Goal: Participate in discussion: Engage in conversation with other users on a specific topic

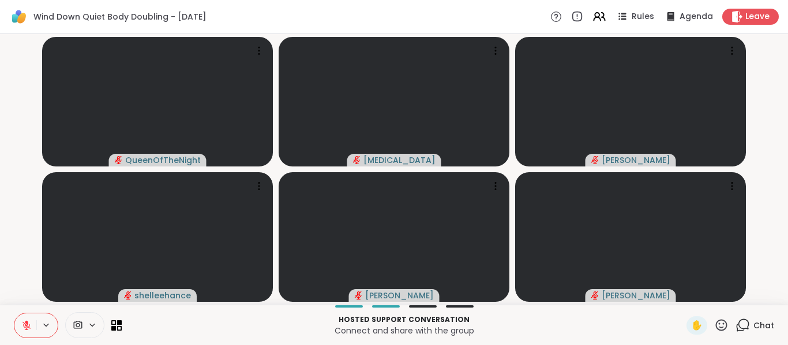
click at [740, 326] on icon at bounding box center [743, 324] width 11 height 10
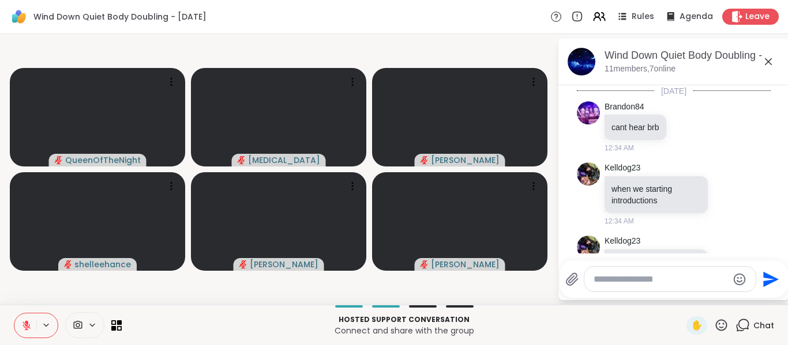
scroll to position [1111, 0]
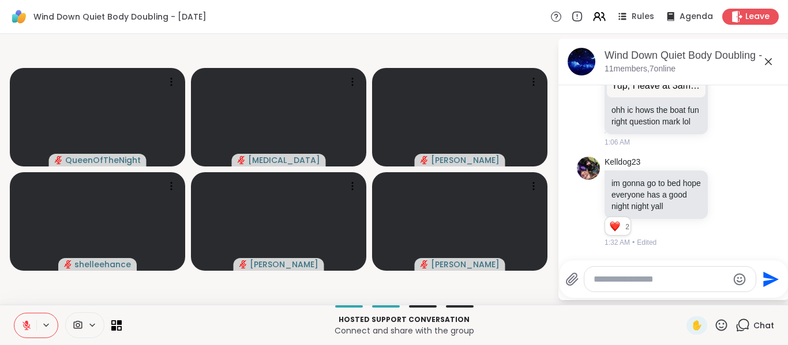
click at [660, 275] on textarea "Type your message" at bounding box center [660, 280] width 134 height 12
type textarea "**********"
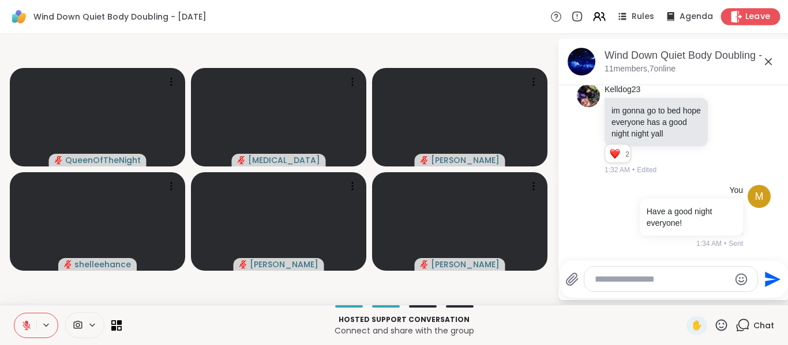
click at [732, 20] on icon at bounding box center [736, 16] width 12 height 12
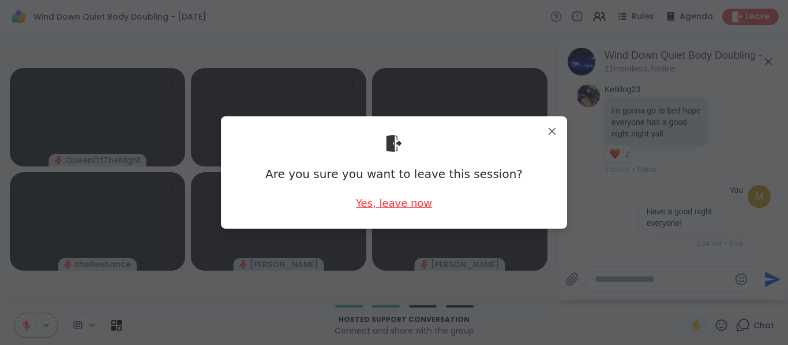
click at [390, 200] on div "Yes, leave now" at bounding box center [394, 203] width 76 height 14
